Goal: Task Accomplishment & Management: Use online tool/utility

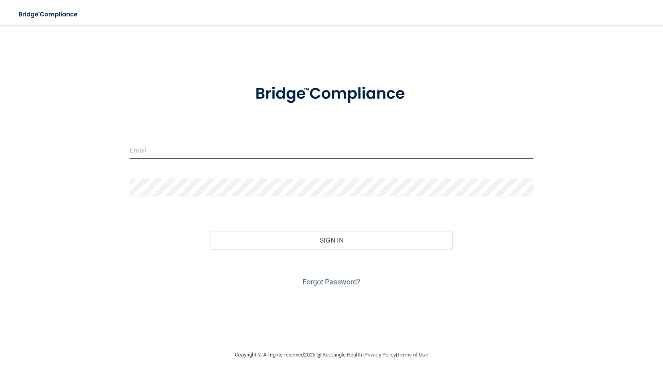
type input "[EMAIL_ADDRESS][DOMAIN_NAME]"
click at [201, 153] on input "[EMAIL_ADDRESS][DOMAIN_NAME]" at bounding box center [332, 150] width 404 height 18
drag, startPoint x: 256, startPoint y: 151, endPoint x: 68, endPoint y: 110, distance: 192.5
click at [68, 110] on div "[EMAIL_ADDRESS][DOMAIN_NAME] Invalid email/password. You don't have permission …" at bounding box center [331, 187] width 631 height 309
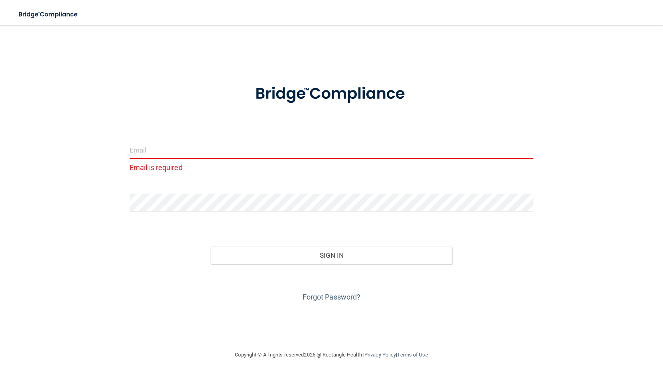
drag, startPoint x: 136, startPoint y: 117, endPoint x: 173, endPoint y: 161, distance: 57.2
click at [137, 117] on form "Email is required Invalid email/password. You don't have permission to access t…" at bounding box center [332, 188] width 404 height 230
click at [56, 181] on div "Email is required Invalid email/password. You don't have permission to access t…" at bounding box center [331, 187] width 631 height 309
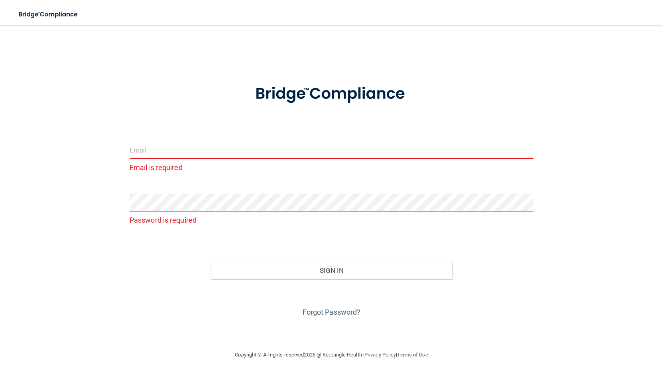
click at [136, 150] on input "email" at bounding box center [332, 150] width 404 height 18
click at [144, 131] on form "Email is required Password is required Invalid email/password. You don't have p…" at bounding box center [332, 196] width 404 height 246
click at [329, 313] on link "Forgot Password?" at bounding box center [332, 312] width 58 height 8
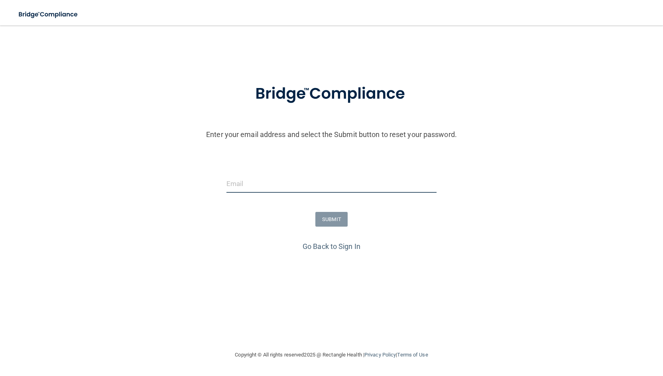
click at [248, 188] on input "email" at bounding box center [331, 184] width 211 height 18
type input "[EMAIL_ADDRESS][DOMAIN_NAME]"
click at [331, 217] on button "SUBMIT" at bounding box center [331, 219] width 32 height 15
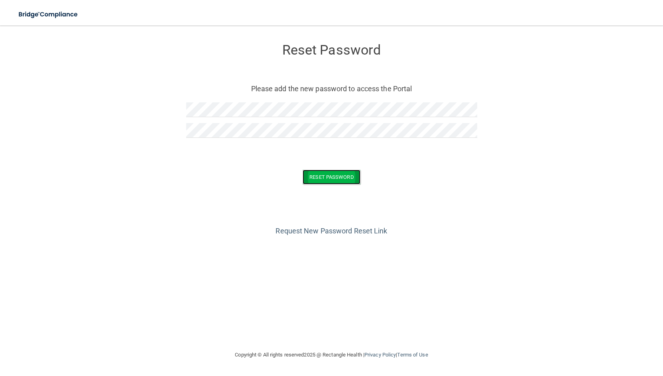
click at [341, 175] on button "Reset Password" at bounding box center [331, 177] width 57 height 15
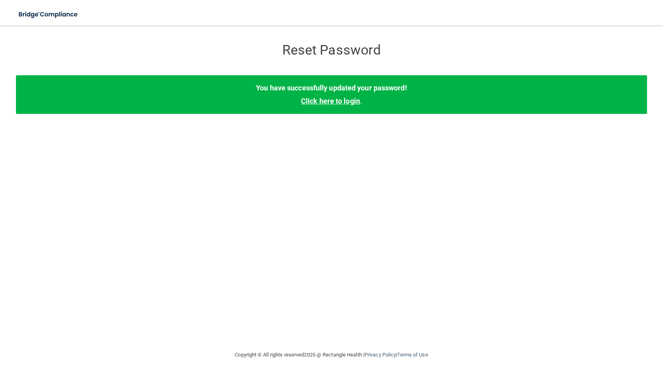
click at [319, 100] on link "Click here to login" at bounding box center [330, 101] width 59 height 8
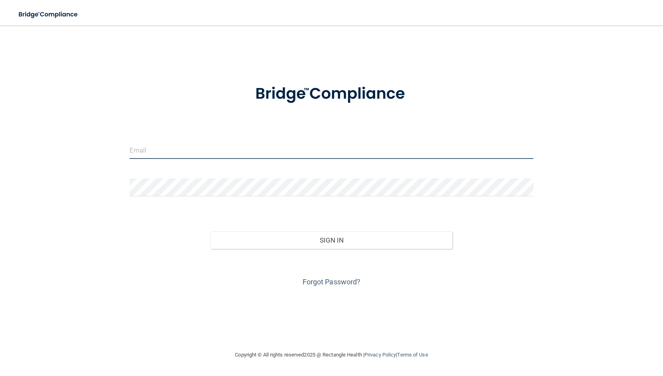
type input "[EMAIL_ADDRESS][DOMAIN_NAME]"
drag, startPoint x: 240, startPoint y: 150, endPoint x: 120, endPoint y: 132, distance: 121.1
click at [120, 132] on div "[EMAIL_ADDRESS][DOMAIN_NAME] Invalid email/password. You don't have permission …" at bounding box center [331, 187] width 631 height 309
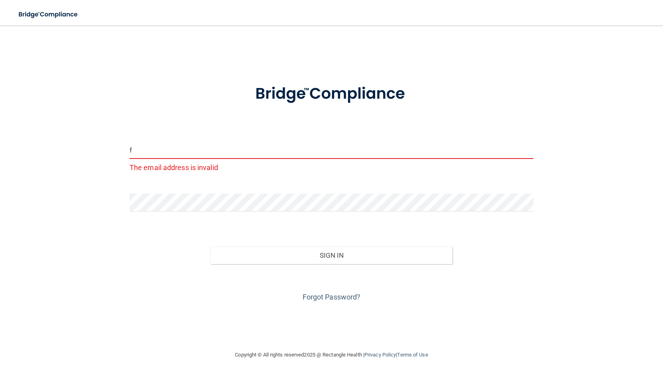
type input "[EMAIL_ADDRESS][DOMAIN_NAME]"
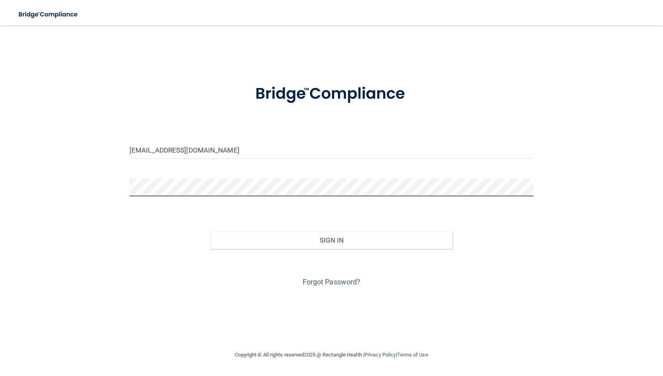
click at [122, 178] on div "[EMAIL_ADDRESS][DOMAIN_NAME] Invalid email/password. You don't have permission …" at bounding box center [331, 187] width 631 height 309
click at [211, 232] on button "Sign In" at bounding box center [332, 241] width 242 height 18
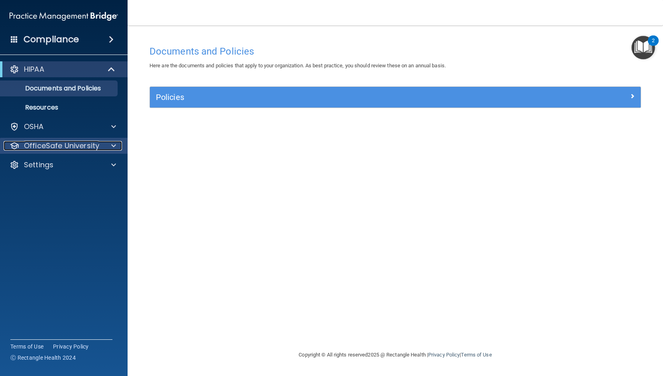
click at [114, 145] on span at bounding box center [113, 146] width 5 height 10
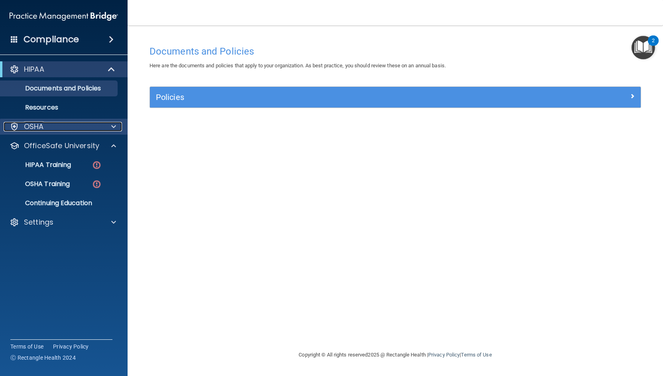
click at [112, 127] on span at bounding box center [113, 127] width 5 height 10
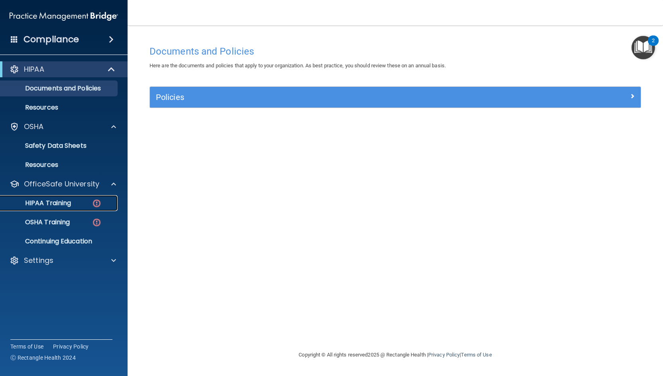
click at [49, 204] on p "HIPAA Training" at bounding box center [38, 203] width 66 height 8
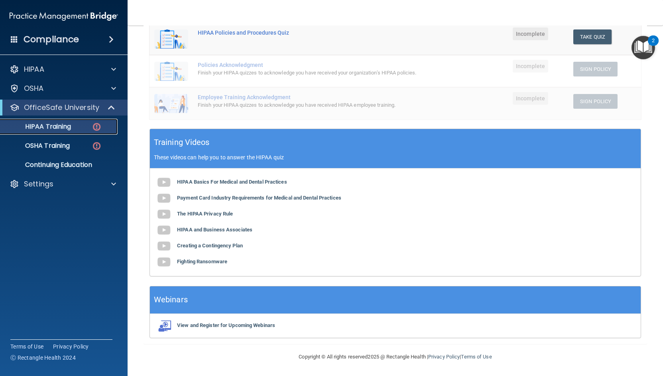
scroll to position [23, 0]
